Goal: Task Accomplishment & Management: Use online tool/utility

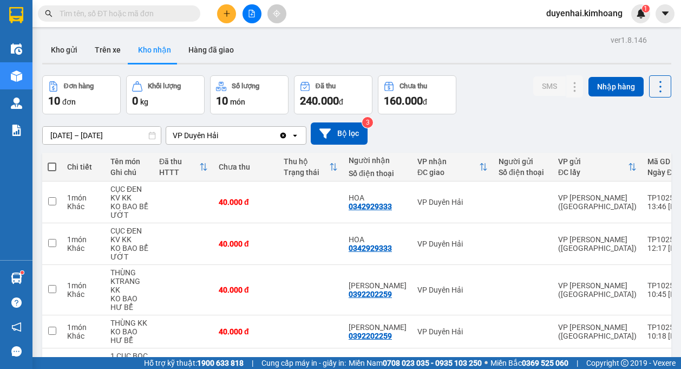
scroll to position [54, 0]
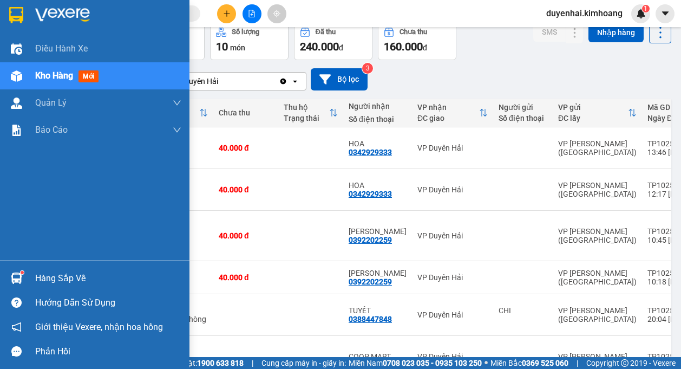
click at [42, 281] on div "Hàng sắp về" at bounding box center [108, 278] width 146 height 16
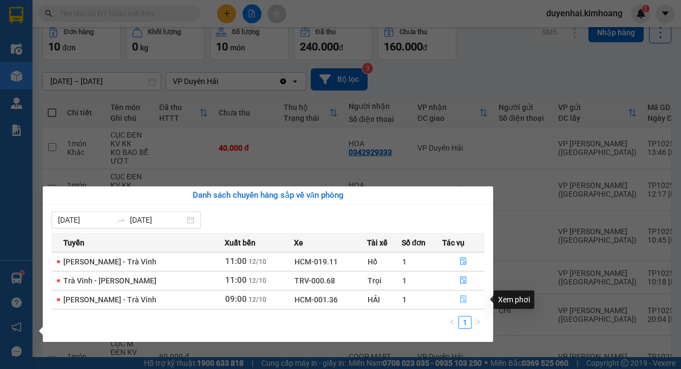
click at [462, 299] on icon "file-done" at bounding box center [464, 299] width 8 height 8
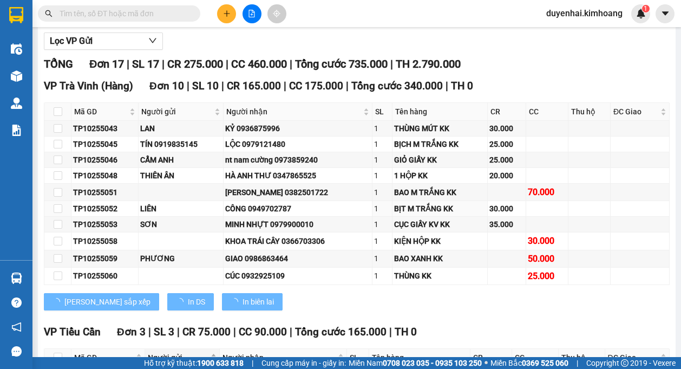
type input "[DATE]"
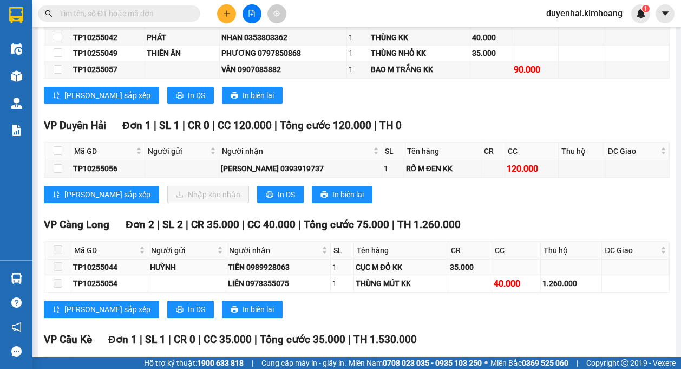
scroll to position [488, 0]
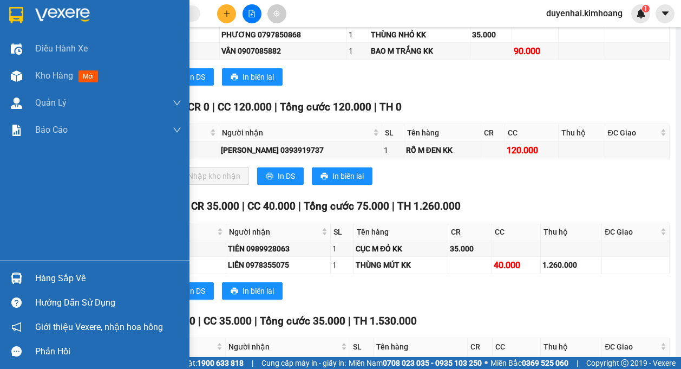
click at [43, 280] on div "Hàng sắp về" at bounding box center [108, 278] width 146 height 16
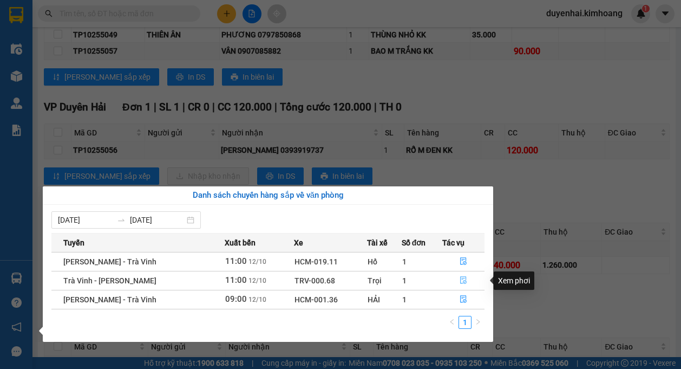
click at [453, 280] on button "button" at bounding box center [464, 280] width 42 height 17
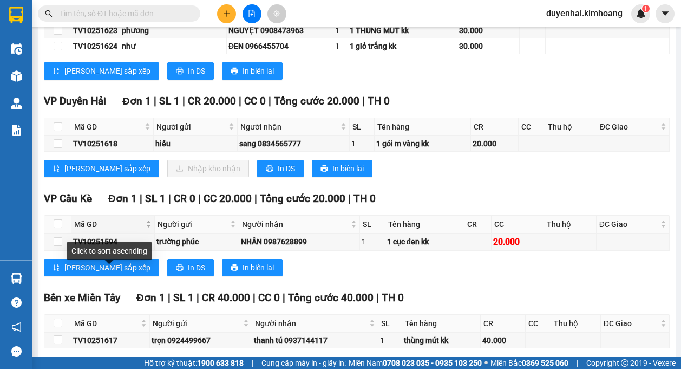
scroll to position [968, 0]
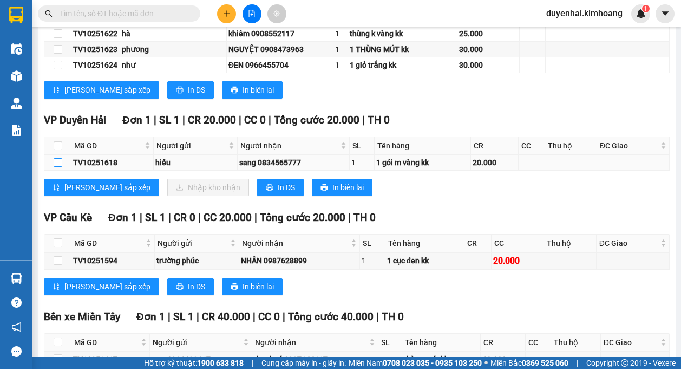
click at [55, 158] on input "checkbox" at bounding box center [58, 162] width 9 height 9
checkbox input "true"
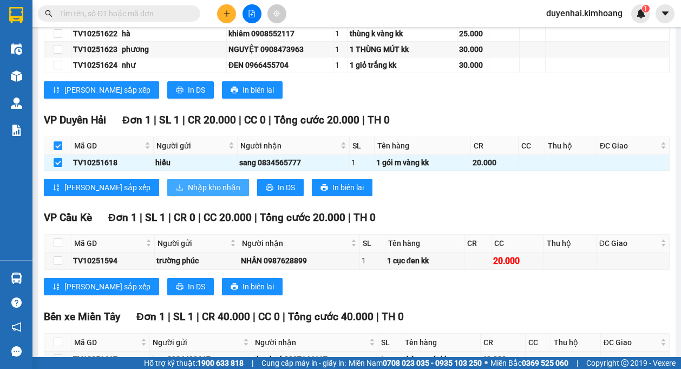
click at [188, 181] on span "Nhập kho nhận" at bounding box center [214, 187] width 53 height 12
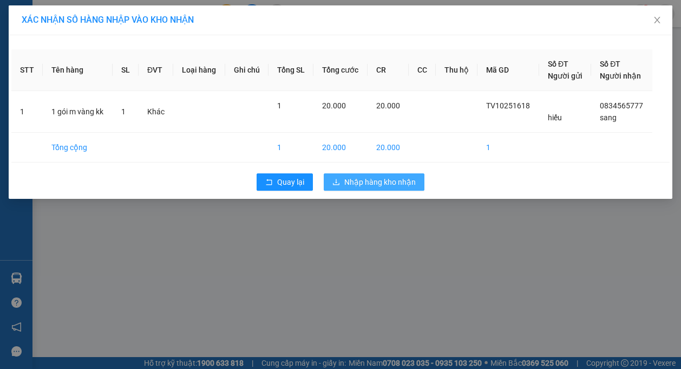
click at [365, 183] on span "Nhập hàng kho nhận" at bounding box center [381, 182] width 72 height 12
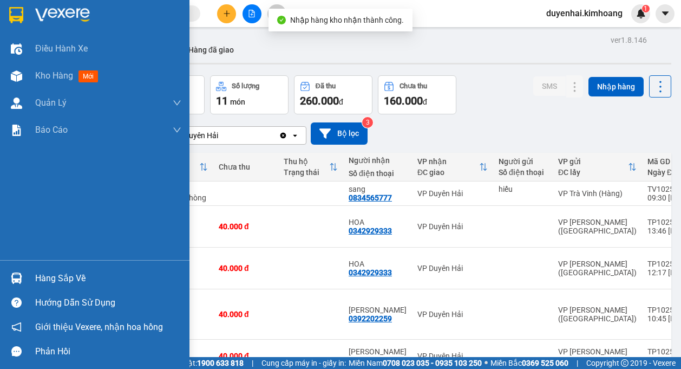
click at [37, 283] on div "Hàng sắp về" at bounding box center [108, 278] width 146 height 16
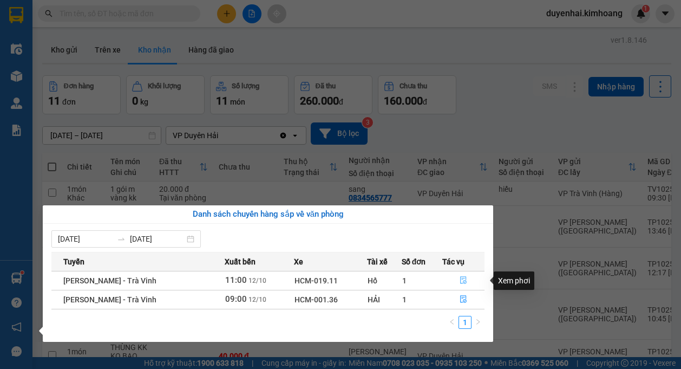
click at [467, 279] on button "button" at bounding box center [464, 280] width 42 height 17
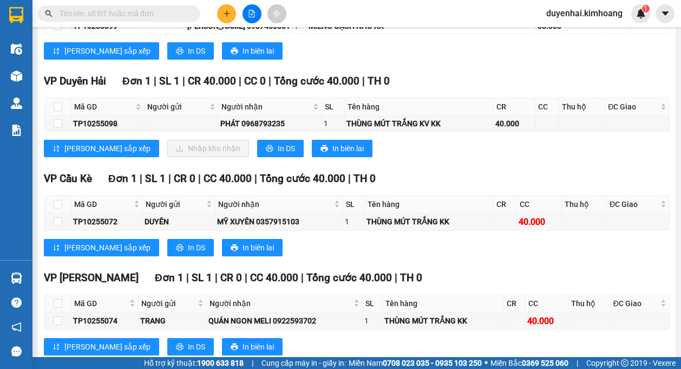
scroll to position [1192, 0]
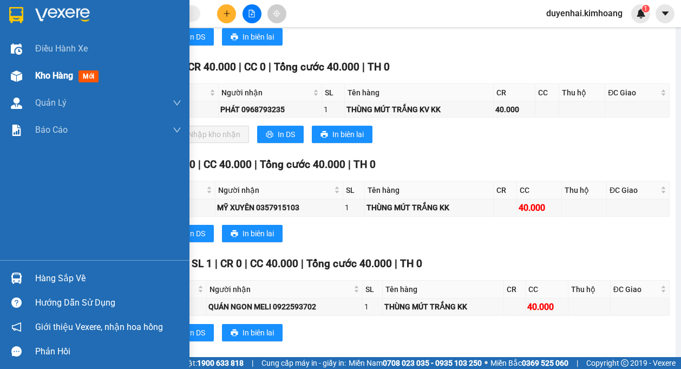
click at [38, 76] on span "Kho hàng" at bounding box center [54, 75] width 38 height 10
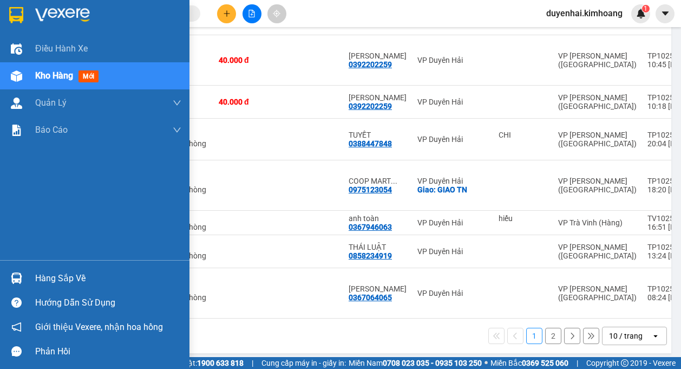
scroll to position [256, 0]
